Goal: Task Accomplishment & Management: Complete application form

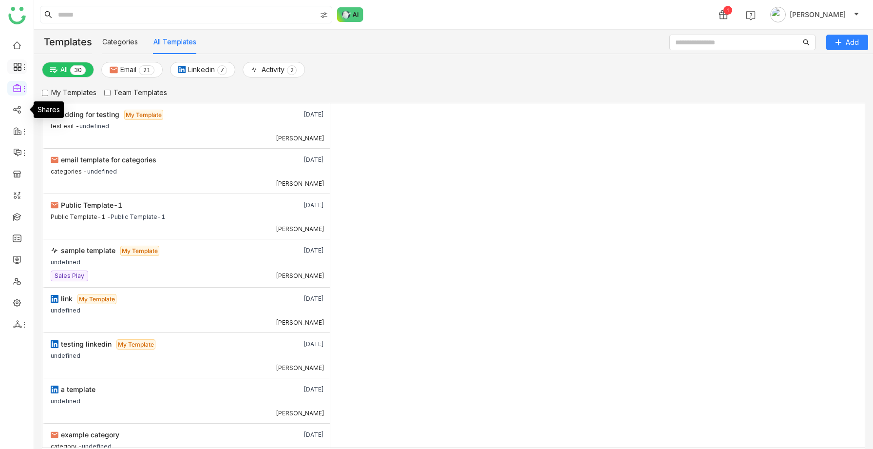
click at [18, 70] on icon at bounding box center [17, 66] width 9 height 9
click at [44, 112] on link "FAQs" at bounding box center [67, 111] width 63 height 7
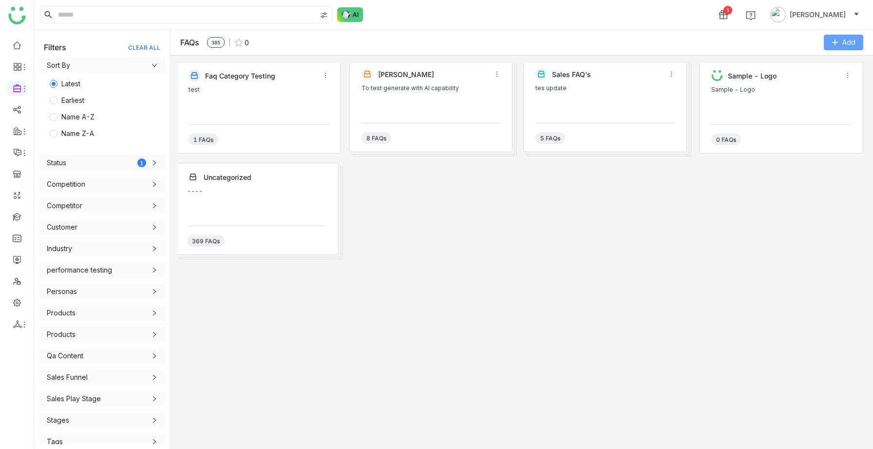
click at [843, 41] on span "Add" at bounding box center [848, 42] width 13 height 11
click at [806, 100] on Excel "Import from Excel" at bounding box center [829, 101] width 56 height 11
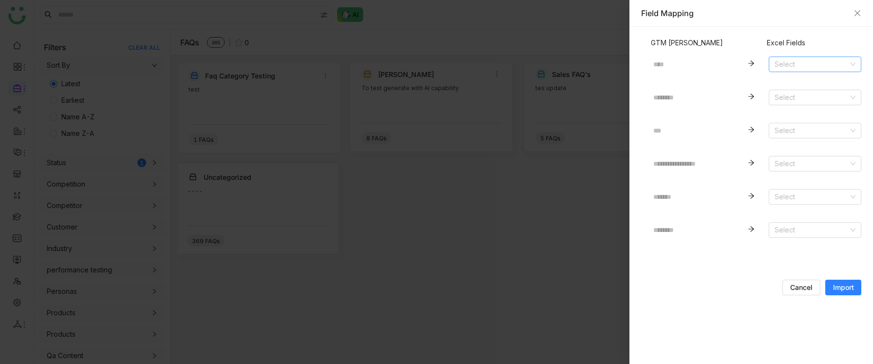
click at [796, 64] on input at bounding box center [811, 64] width 74 height 15
click at [786, 85] on div "Time" at bounding box center [814, 83] width 81 height 11
click at [788, 100] on input at bounding box center [811, 97] width 74 height 15
click at [788, 116] on div "Time" at bounding box center [814, 117] width 81 height 11
click at [786, 132] on input at bounding box center [811, 130] width 74 height 15
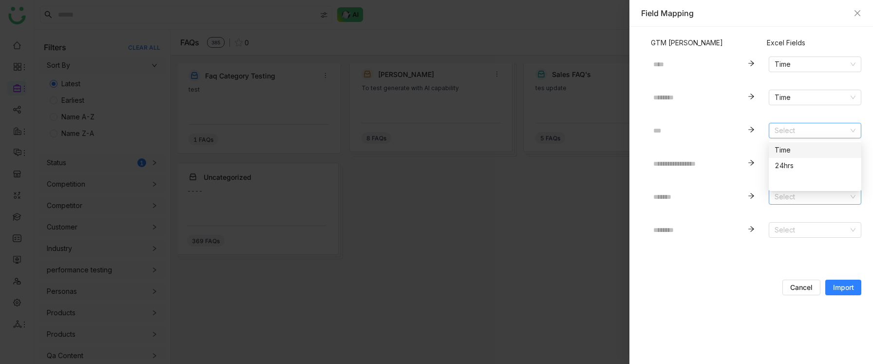
click at [781, 197] on input at bounding box center [811, 196] width 74 height 15
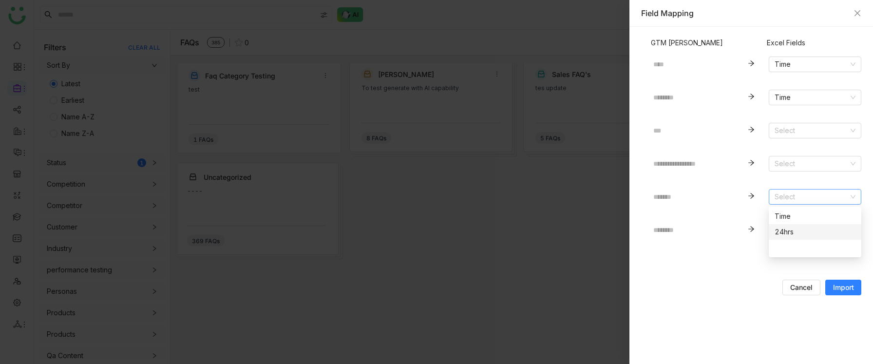
click at [728, 257] on form "**********" at bounding box center [751, 171] width 220 height 248
click at [791, 232] on input at bounding box center [811, 230] width 74 height 15
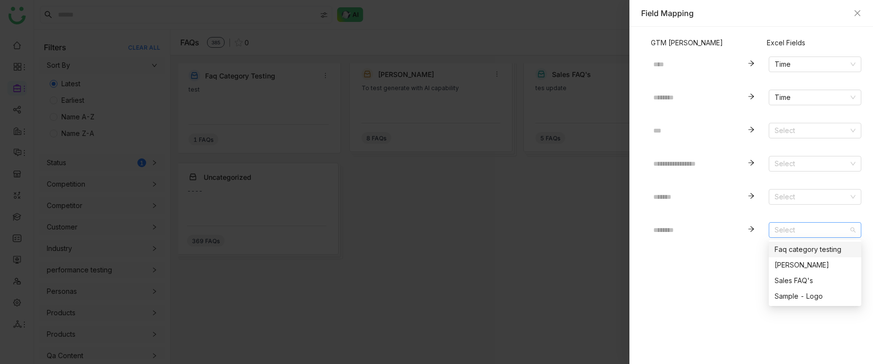
click at [786, 249] on div "Faq category testing" at bounding box center [814, 249] width 81 height 11
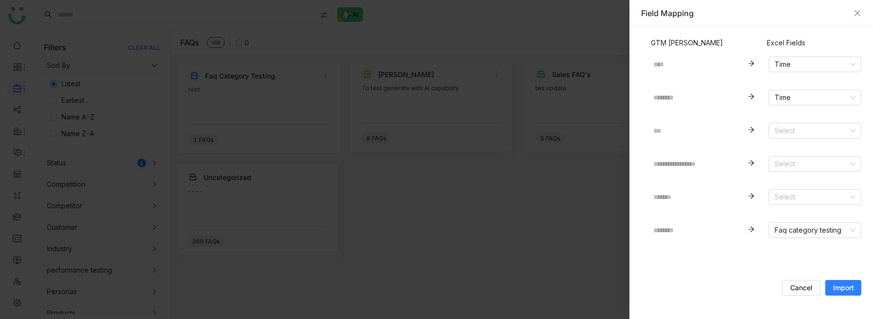
click at [845, 285] on span "Import" at bounding box center [843, 287] width 21 height 10
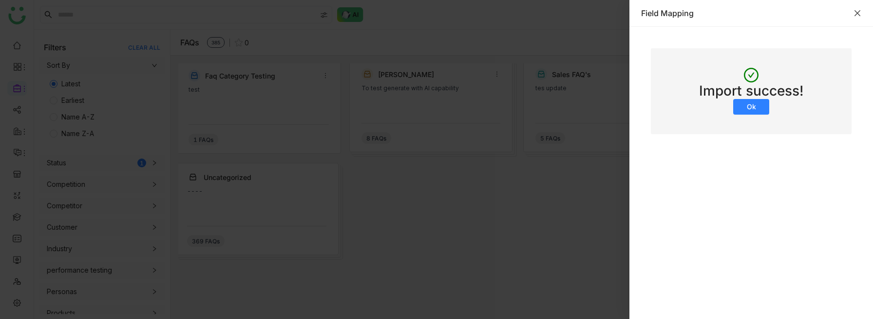
click at [858, 14] on icon "Close" at bounding box center [857, 13] width 8 height 8
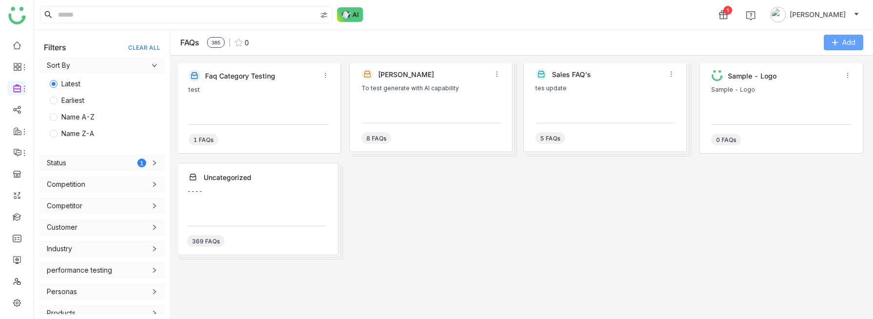
click at [854, 44] on span "Add" at bounding box center [848, 42] width 13 height 11
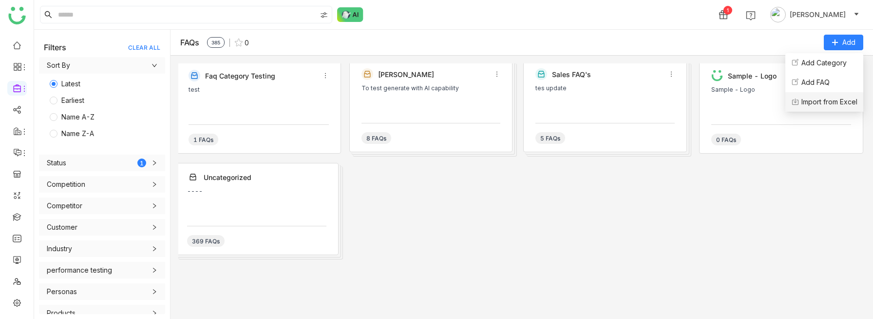
click at [804, 102] on Excel "Import from Excel" at bounding box center [829, 101] width 56 height 11
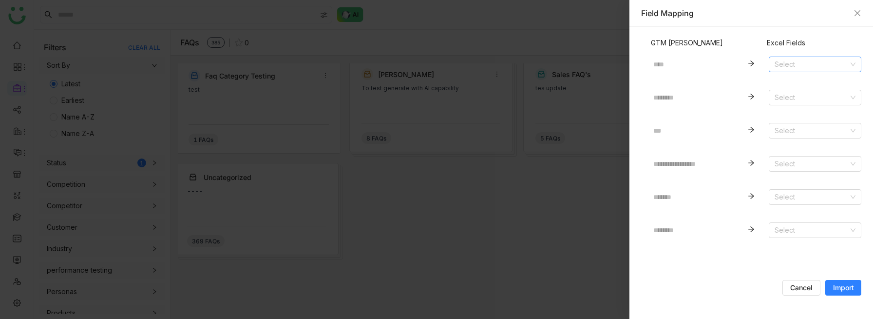
click at [806, 59] on input at bounding box center [811, 64] width 74 height 15
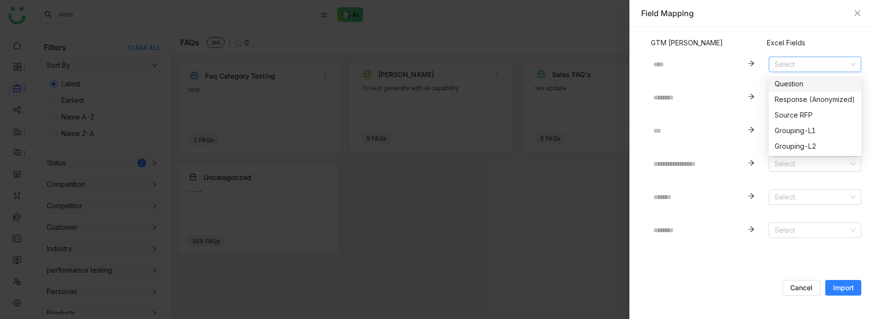
click at [794, 79] on div "Question" at bounding box center [814, 83] width 81 height 11
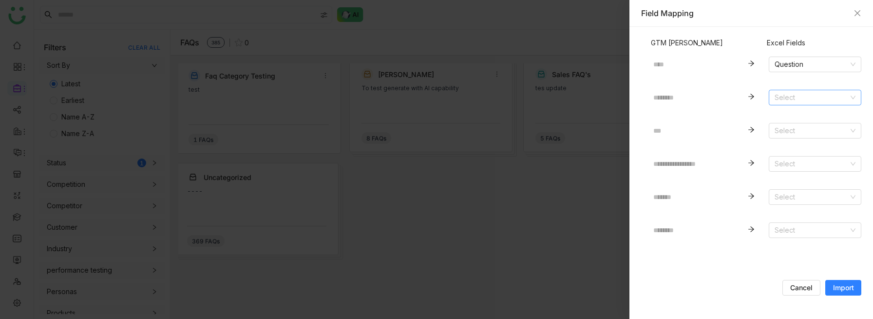
click at [796, 99] on input at bounding box center [811, 97] width 74 height 15
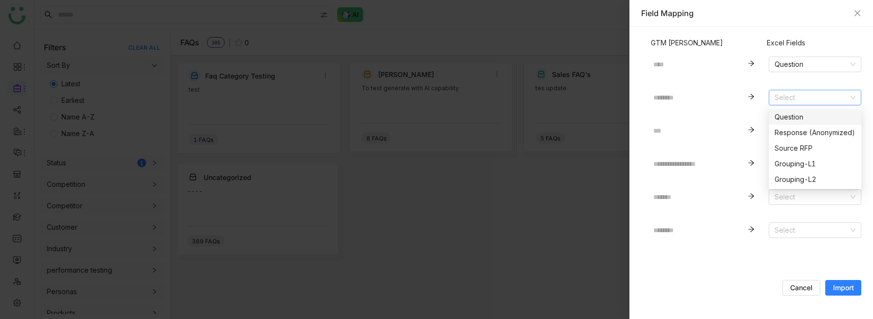
click at [790, 112] on div "Question" at bounding box center [814, 117] width 81 height 11
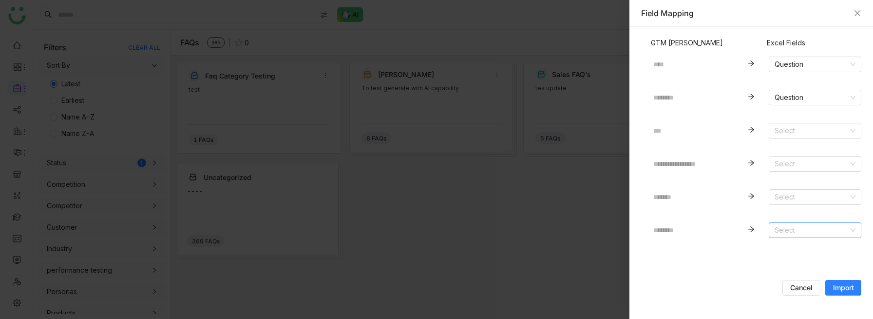
click at [787, 234] on input at bounding box center [811, 230] width 74 height 15
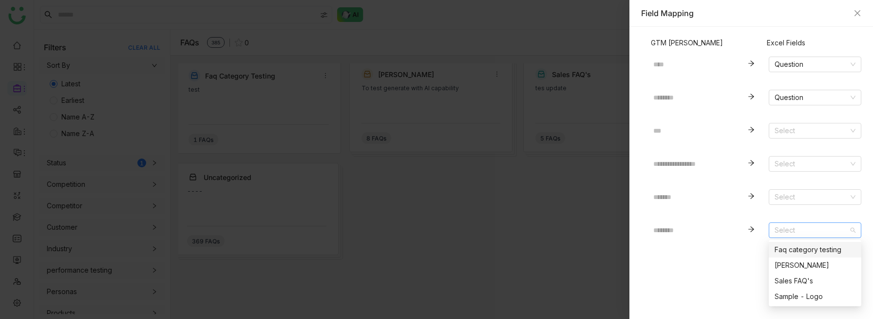
click at [788, 251] on div "Faq category testing" at bounding box center [814, 249] width 81 height 11
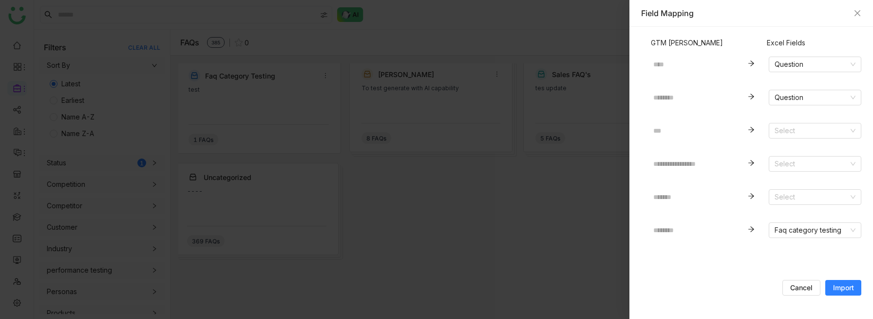
click at [850, 289] on span "Import" at bounding box center [843, 287] width 21 height 10
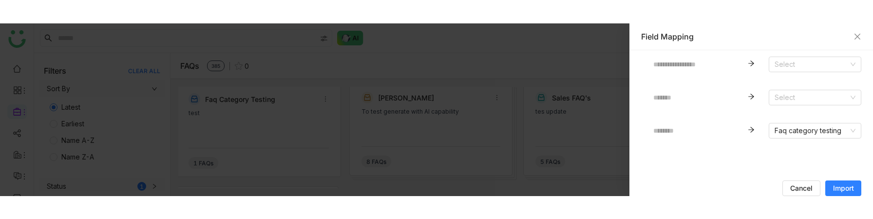
scroll to position [76, 0]
